Goal: Navigation & Orientation: Find specific page/section

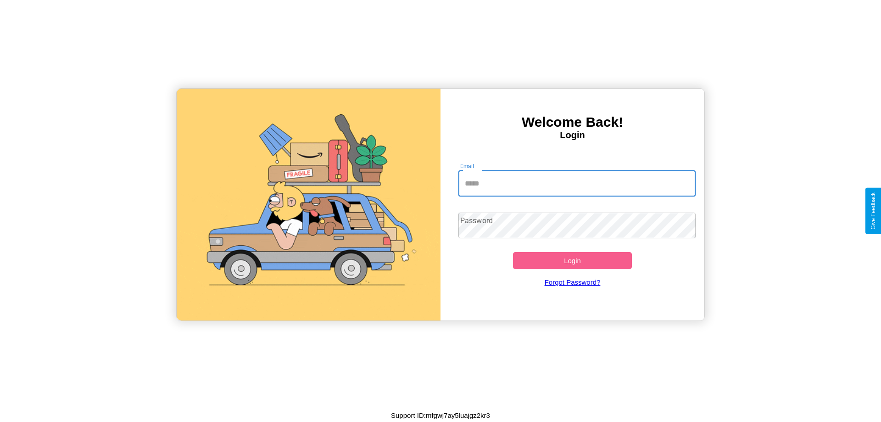
click at [577, 183] on input "Email" at bounding box center [578, 184] width 238 height 26
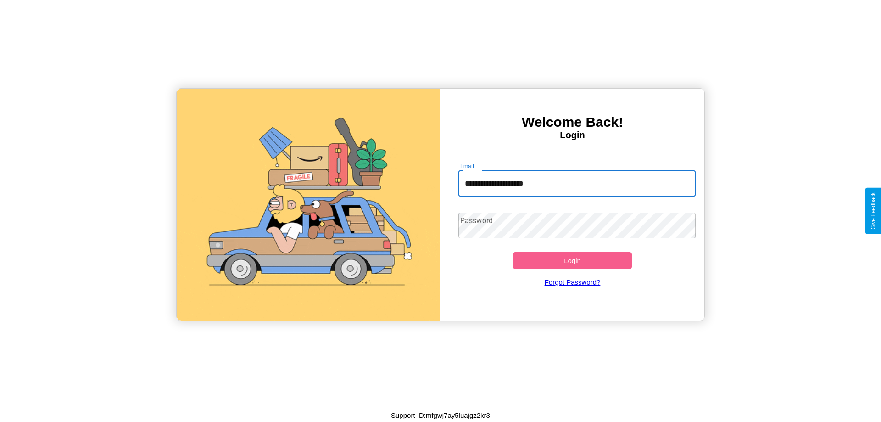
type input "**********"
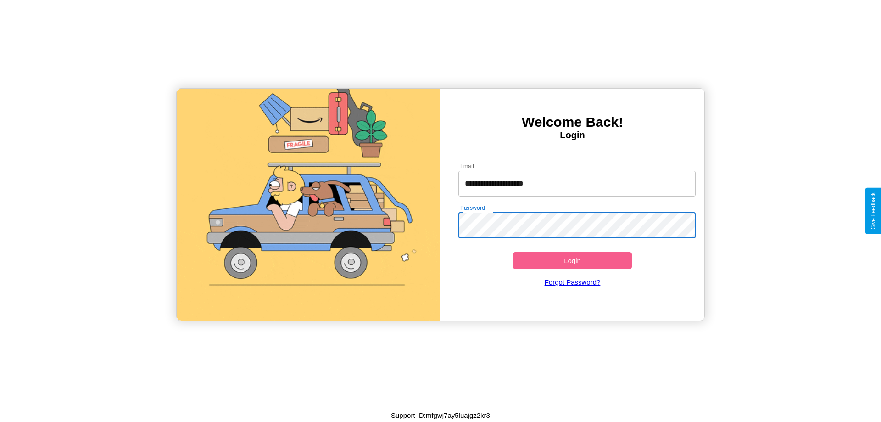
click at [572, 260] on button "Login" at bounding box center [572, 260] width 119 height 17
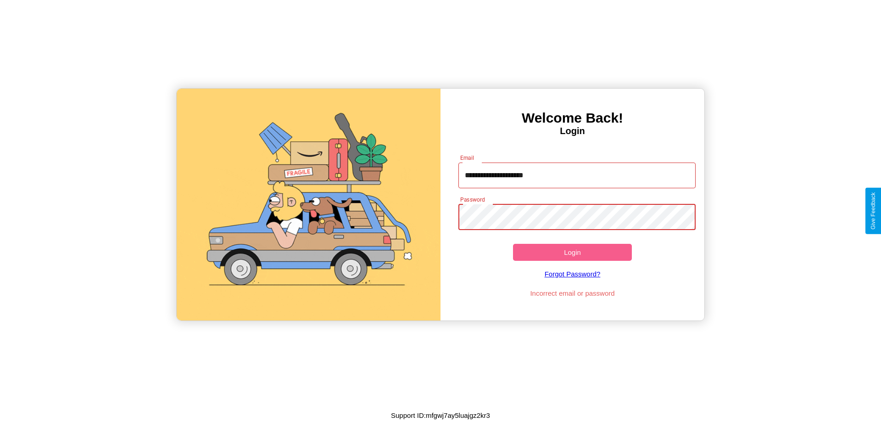
click at [572, 252] on button "Login" at bounding box center [572, 252] width 119 height 17
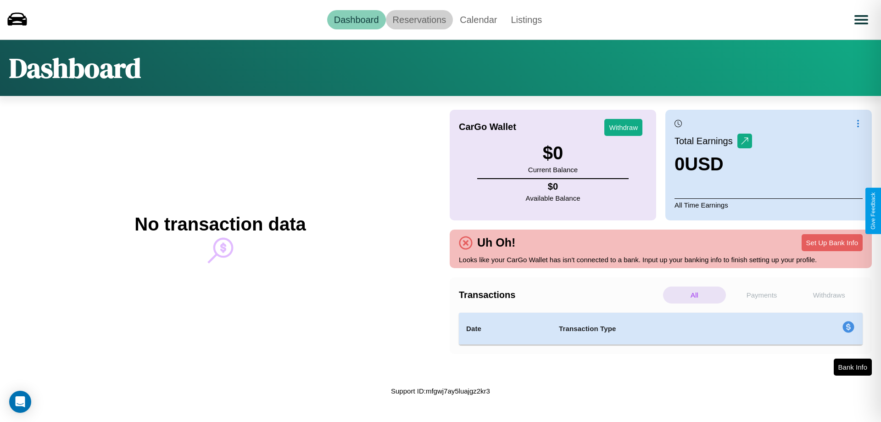
click at [419, 19] on link "Reservations" at bounding box center [419, 19] width 67 height 19
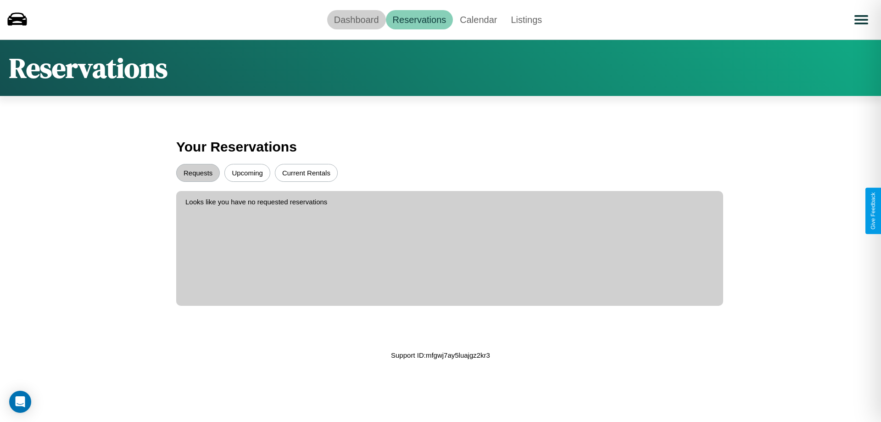
click at [356, 19] on link "Dashboard" at bounding box center [356, 19] width 59 height 19
